Goal: Task Accomplishment & Management: Manage account settings

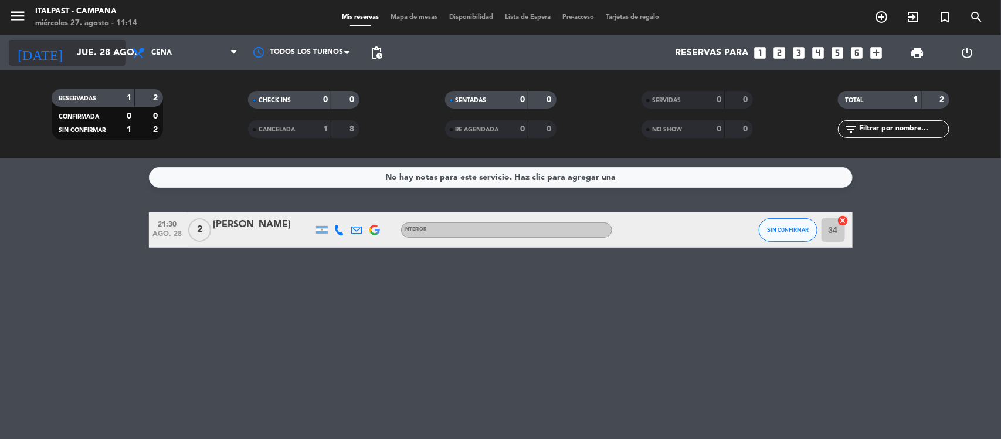
click at [71, 55] on input "jue. 28 ago." at bounding box center [133, 53] width 124 height 23
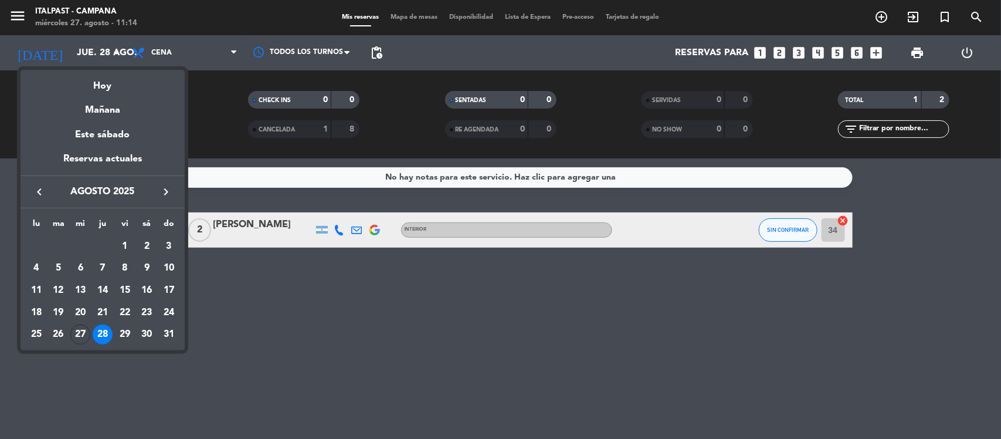
click at [144, 333] on div "30" at bounding box center [147, 334] width 20 height 20
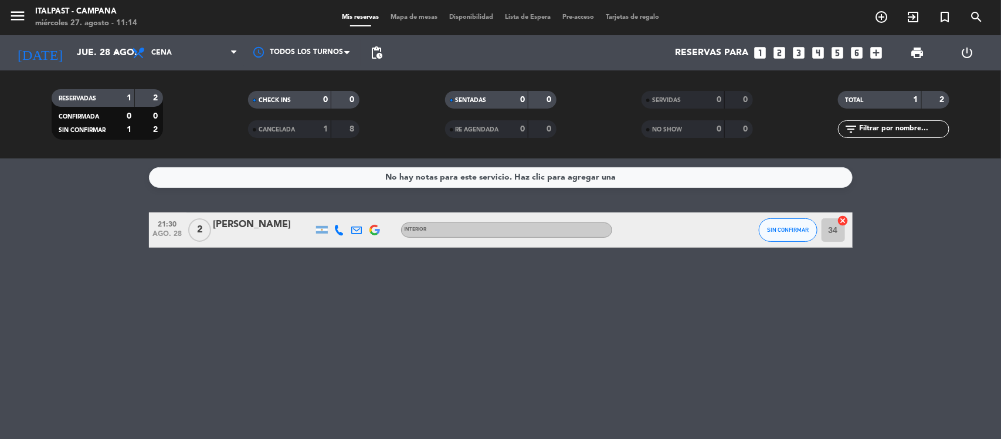
type input "sáb. 30 ago."
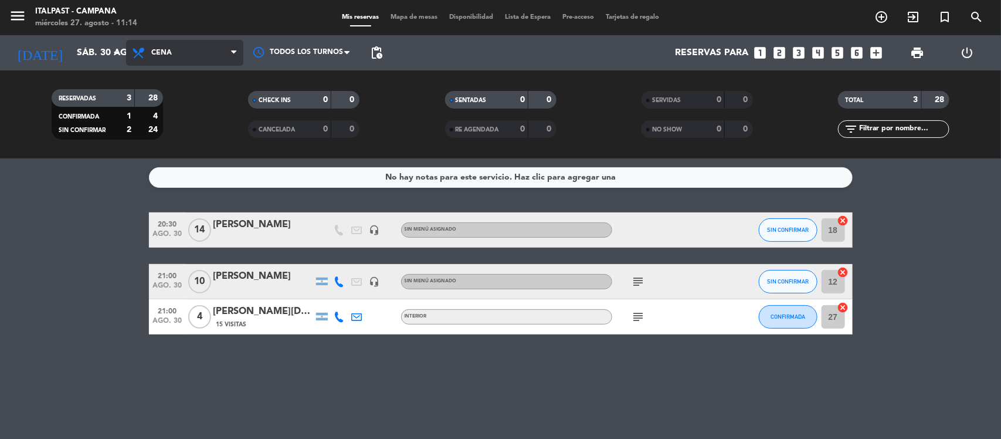
click at [173, 52] on span "Cena" at bounding box center [184, 53] width 117 height 26
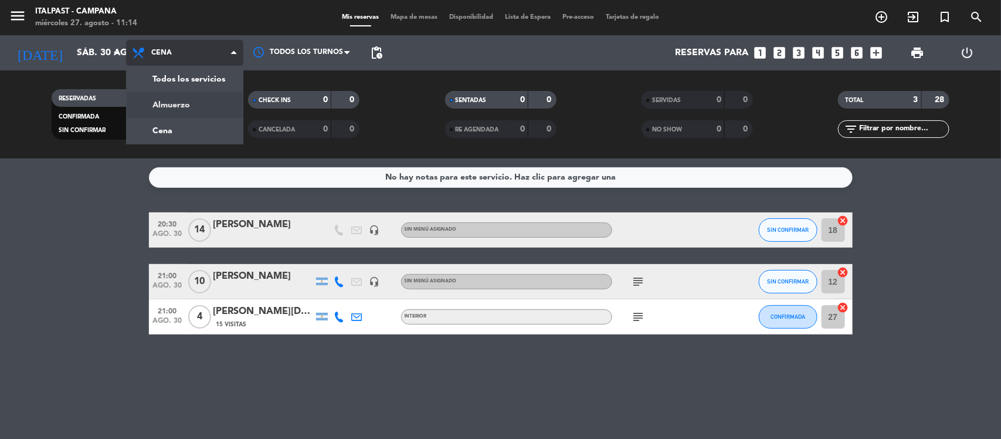
click at [191, 103] on div "menu Italpast - [PERSON_NAME] miércoles 27. agosto - 11:14 Mis reservas Mapa de…" at bounding box center [500, 79] width 1001 height 158
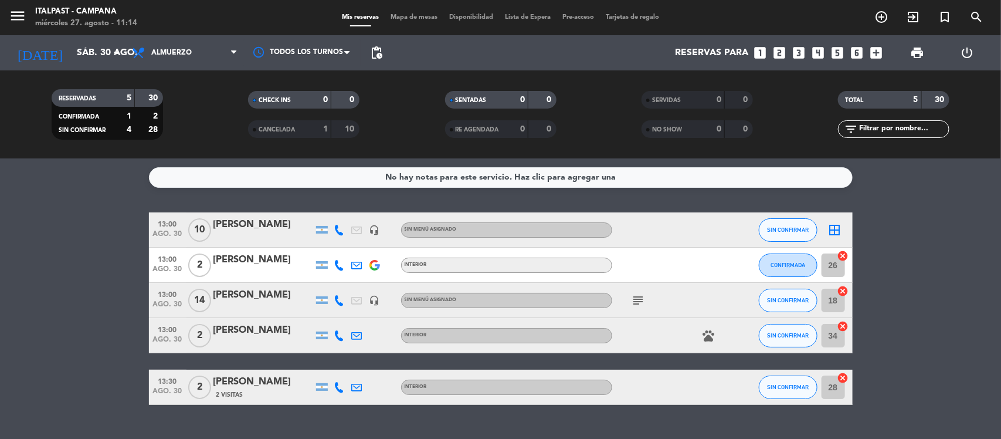
click at [245, 224] on div "[PERSON_NAME]" at bounding box center [264, 224] width 100 height 15
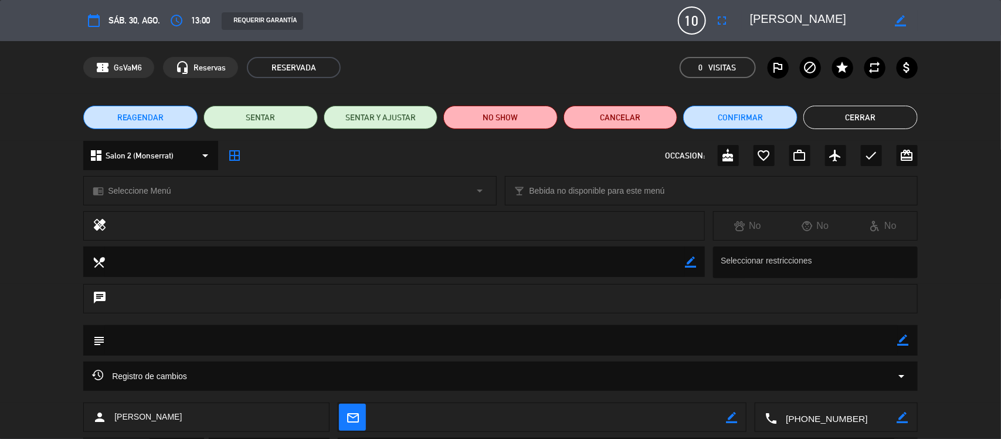
click at [899, 342] on icon "border_color" at bounding box center [903, 339] width 11 height 11
click at [112, 344] on textarea at bounding box center [501, 340] width 793 height 30
type textarea "depo $200.000"
click at [899, 338] on icon at bounding box center [903, 339] width 11 height 11
click at [840, 117] on button "Cerrar" at bounding box center [861, 117] width 114 height 23
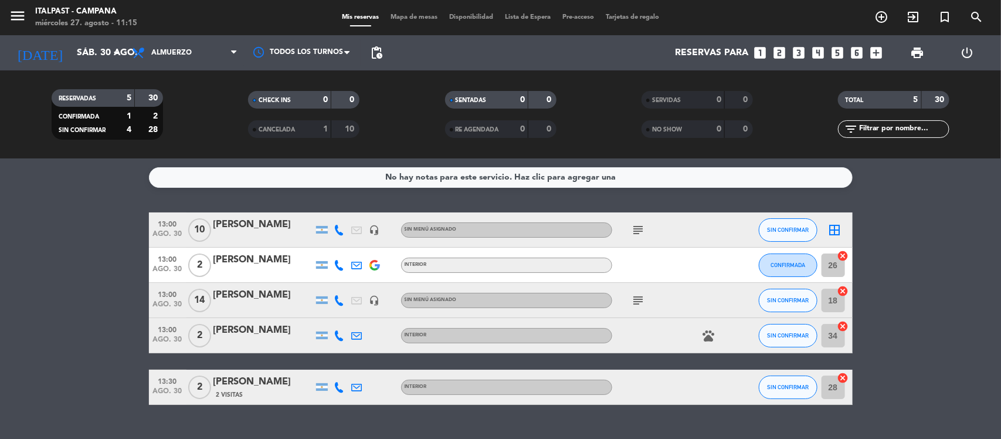
click at [426, 16] on span "Mapa de mesas" at bounding box center [414, 17] width 59 height 6
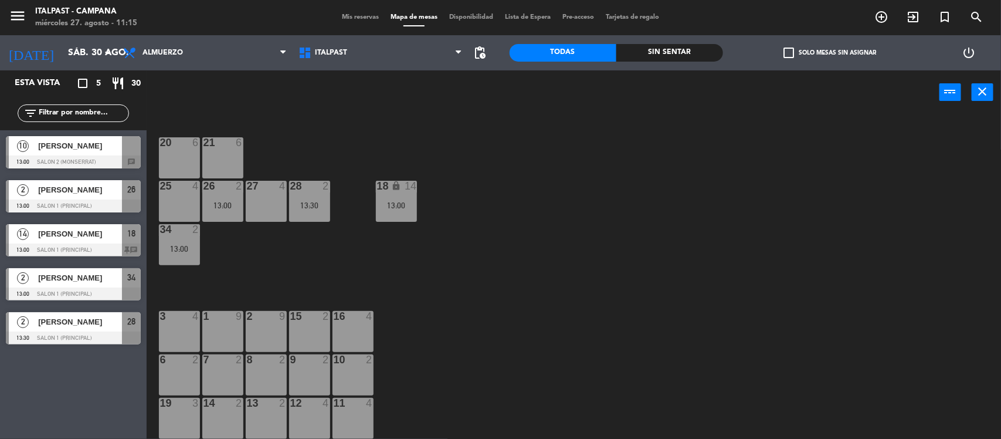
click at [65, 153] on div "10 [PERSON_NAME] 13:00 Salon 2 (Monserrat) chat" at bounding box center [73, 152] width 147 height 44
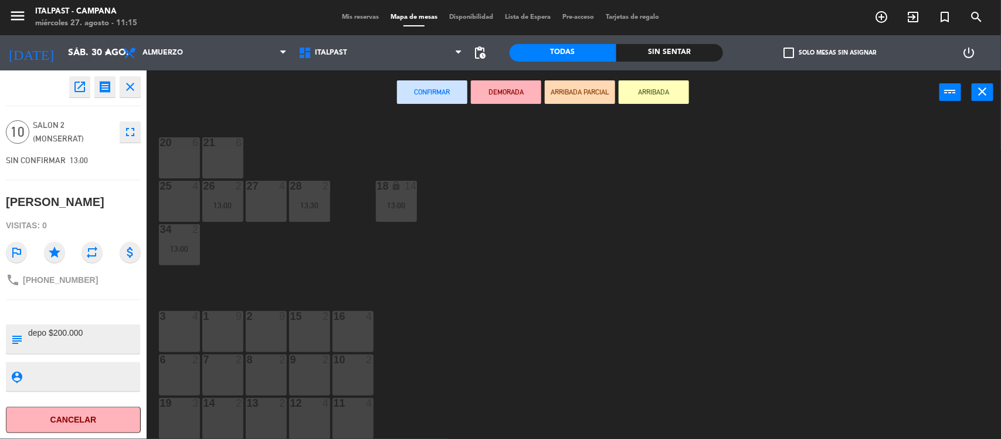
click at [345, 412] on div "11 4" at bounding box center [353, 418] width 41 height 41
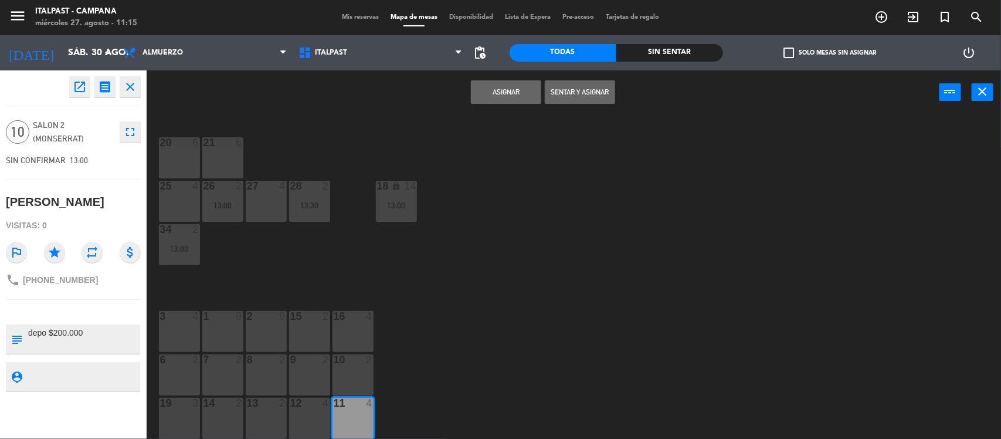
click at [502, 89] on button "Asignar" at bounding box center [506, 91] width 70 height 23
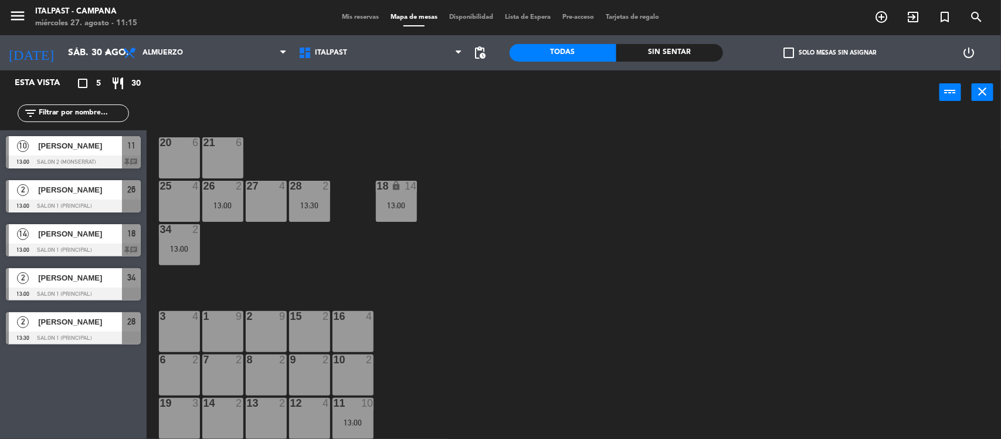
click at [316, 409] on div "12 4" at bounding box center [309, 418] width 41 height 41
click at [270, 415] on div "13 2" at bounding box center [266, 418] width 41 height 41
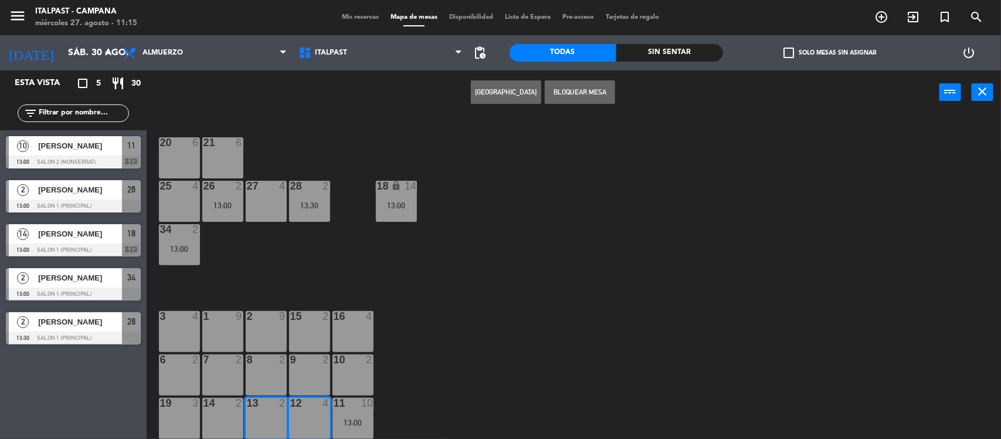
click at [564, 92] on button "Bloquear Mesa" at bounding box center [580, 91] width 70 height 23
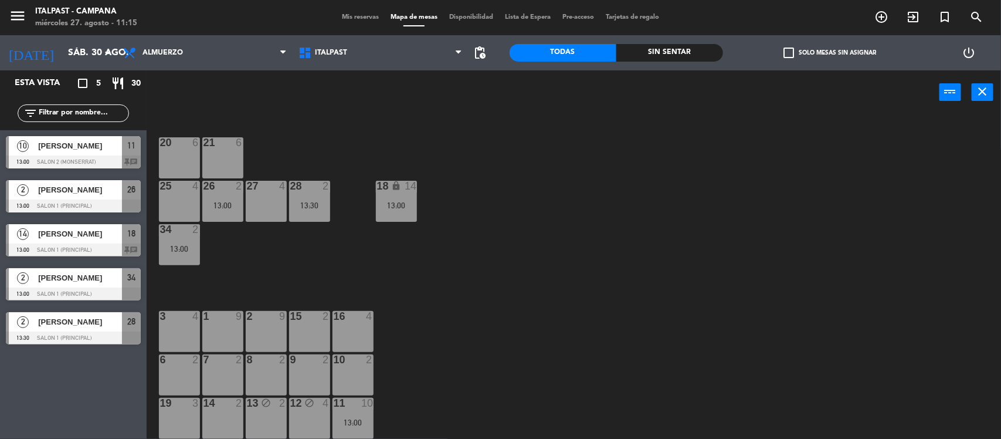
click at [611, 275] on div "20 6 21 6 25 4 26 2 13:00 27 4 28 2 13:30 18 lock 14 13:00 34 2 13:00 3 4 1 9 2…" at bounding box center [579, 278] width 845 height 324
click at [62, 45] on input "sáb. 30 ago." at bounding box center [124, 53] width 124 height 23
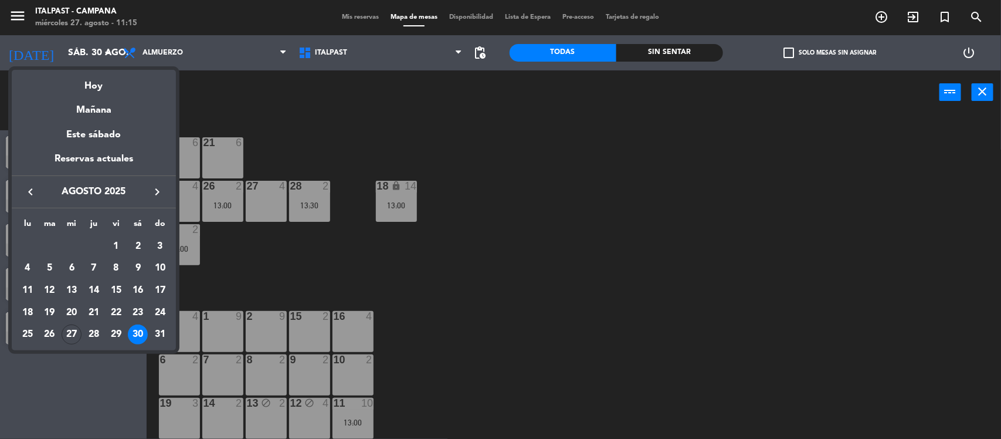
click at [157, 53] on div at bounding box center [500, 219] width 1001 height 439
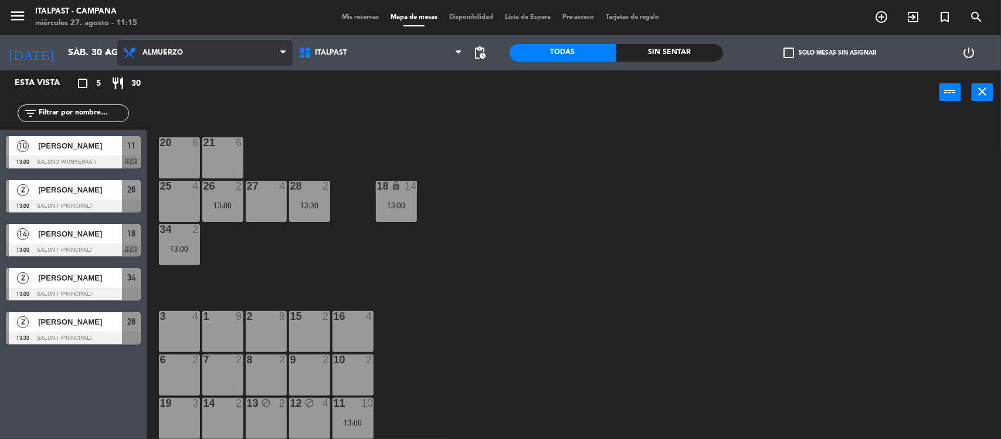
click at [157, 53] on span "Almuerzo" at bounding box center [163, 53] width 40 height 8
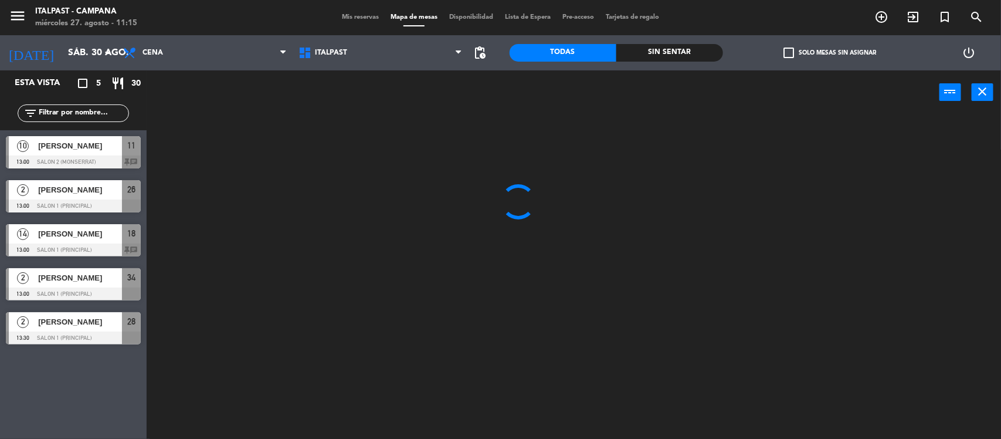
click at [167, 107] on ng-component "menu Italpast - [PERSON_NAME] miércoles 27. agosto - 11:15 Mis reservas Mapa de…" at bounding box center [500, 220] width 1001 height 441
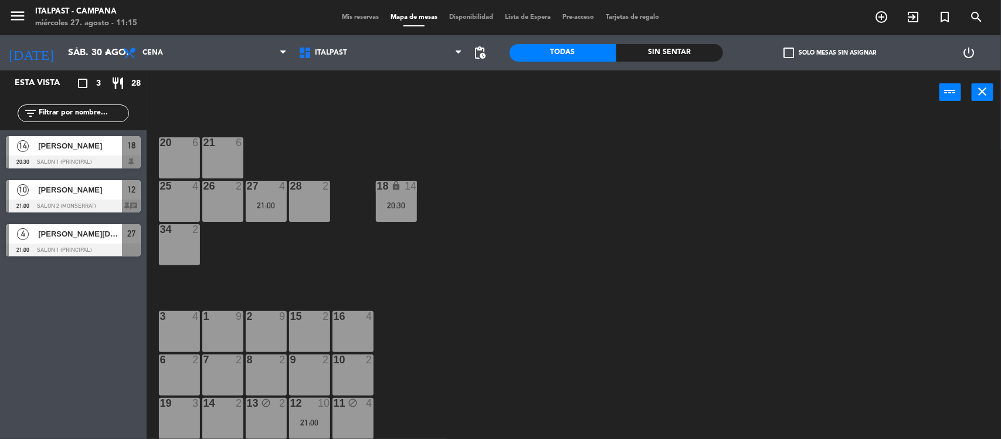
click at [94, 191] on span "[PERSON_NAME]" at bounding box center [80, 190] width 84 height 12
